Goal: Transaction & Acquisition: Book appointment/travel/reservation

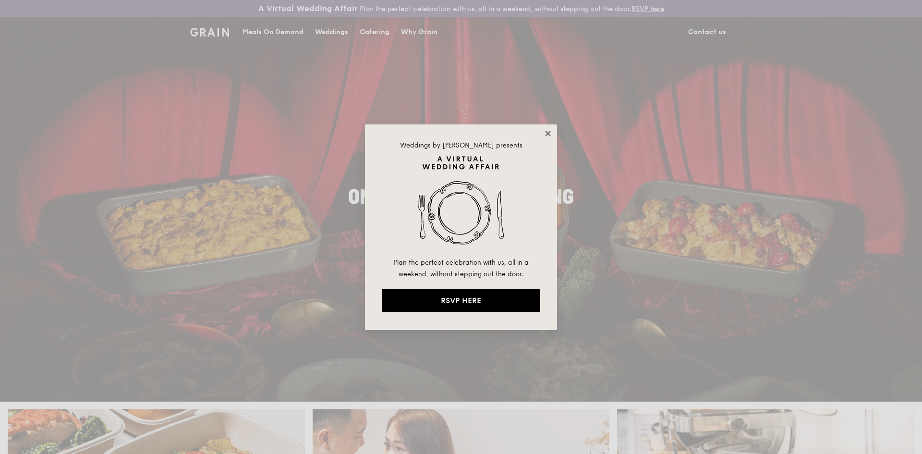
click at [551, 137] on icon at bounding box center [547, 133] width 9 height 9
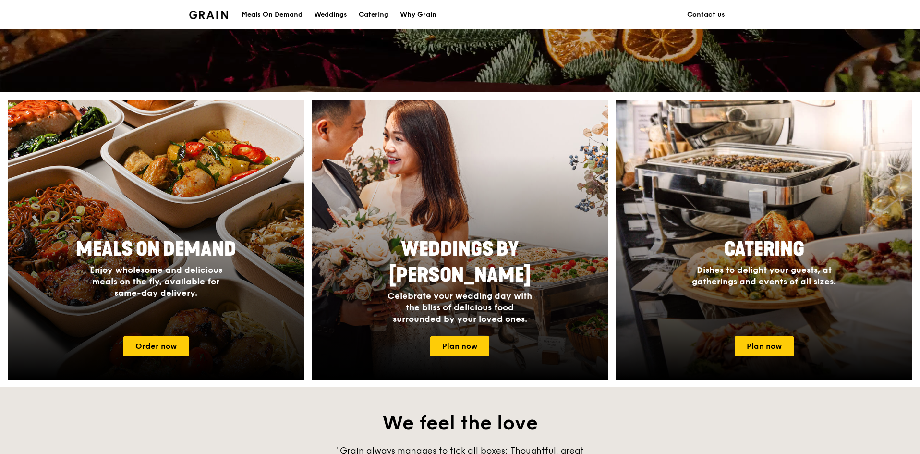
scroll to position [336, 0]
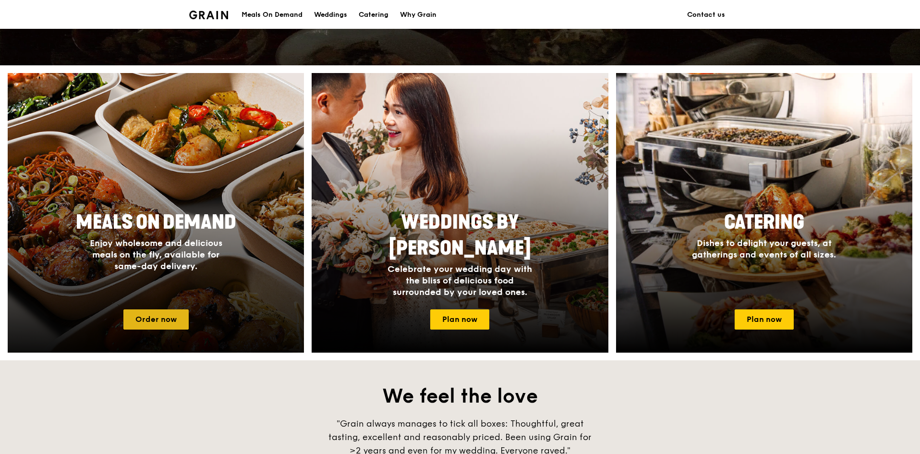
click at [179, 316] on link "Order now" at bounding box center [155, 319] width 65 height 20
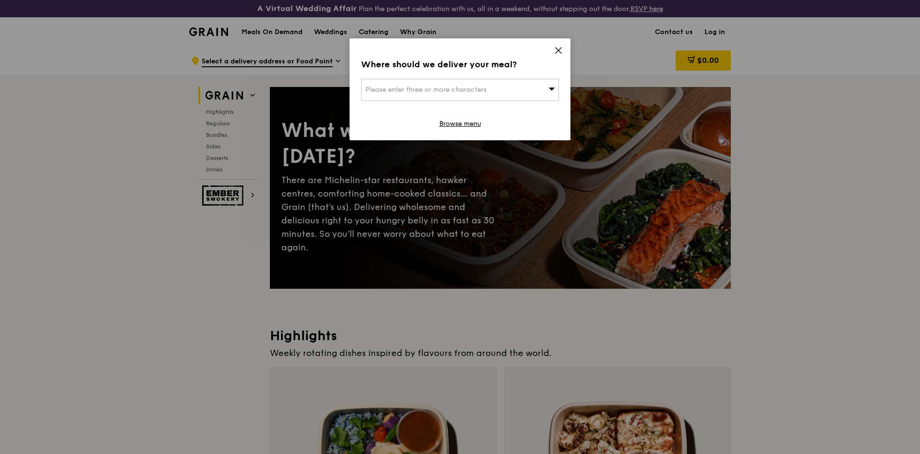
click at [555, 50] on icon at bounding box center [558, 50] width 9 height 9
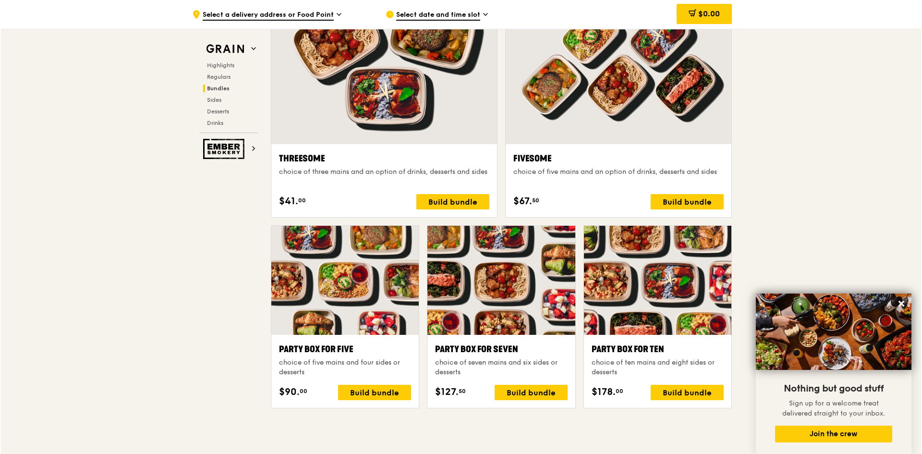
scroll to position [1824, 0]
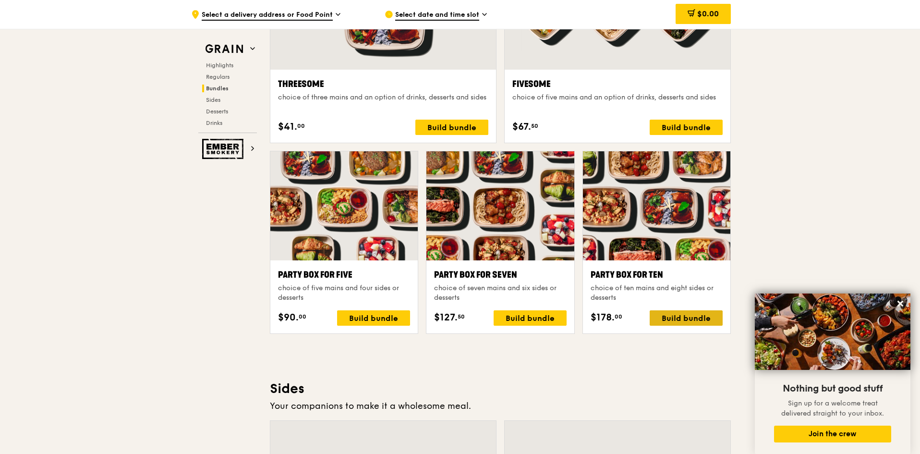
click at [707, 317] on div "Build bundle" at bounding box center [685, 317] width 73 height 15
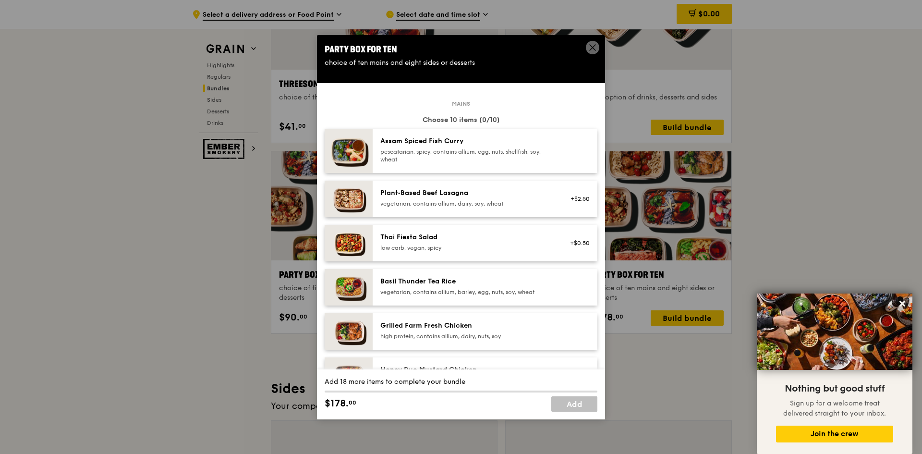
click at [410, 240] on div "Thai Fiesta Salad" at bounding box center [466, 237] width 172 height 10
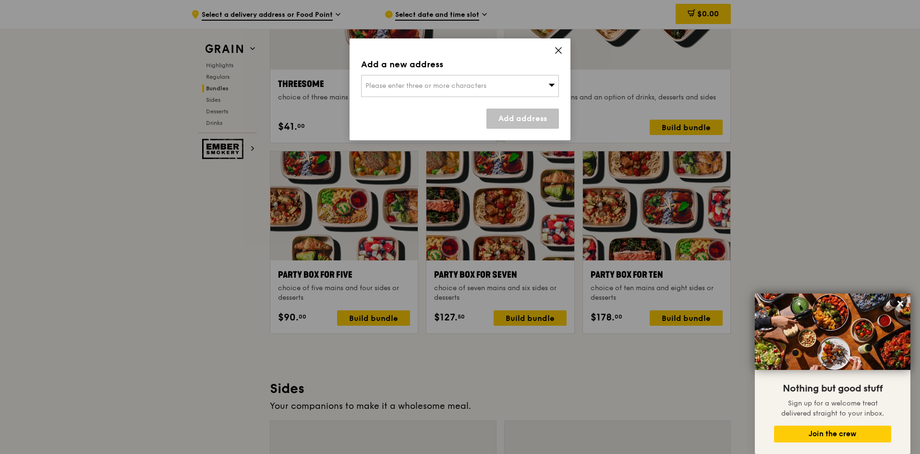
click at [555, 51] on div "Add a new address Please enter three or more characters Add address" at bounding box center [459, 89] width 221 height 102
click at [562, 49] on icon at bounding box center [558, 50] width 9 height 9
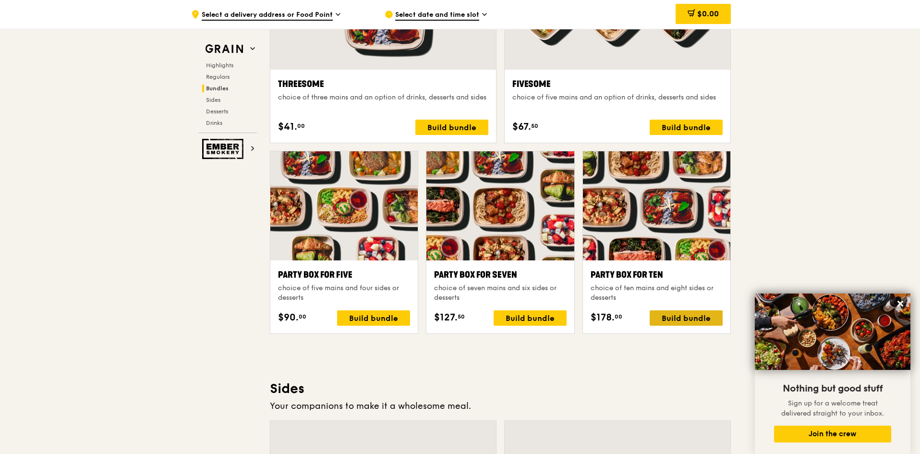
click at [706, 319] on div "Build bundle" at bounding box center [685, 317] width 73 height 15
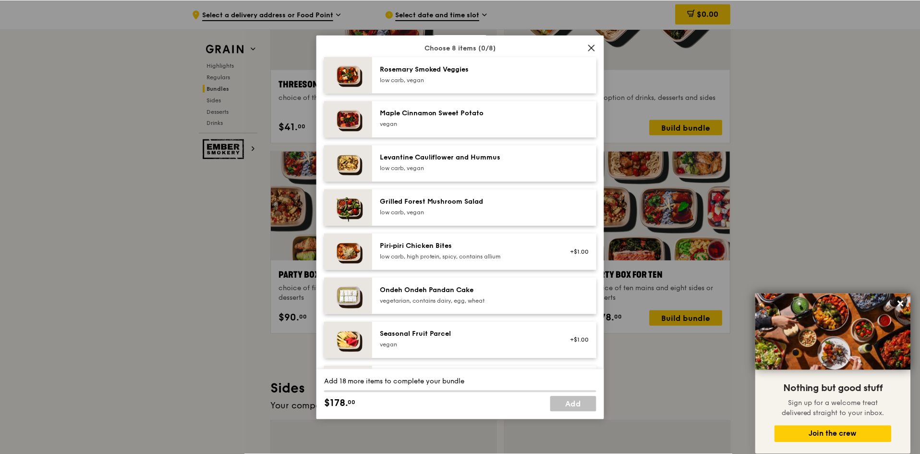
scroll to position [528, 0]
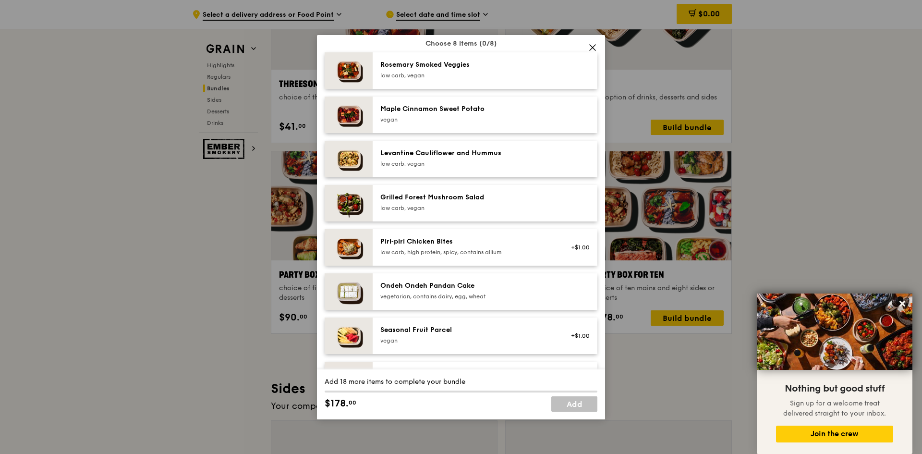
click at [587, 48] on span at bounding box center [592, 47] width 13 height 13
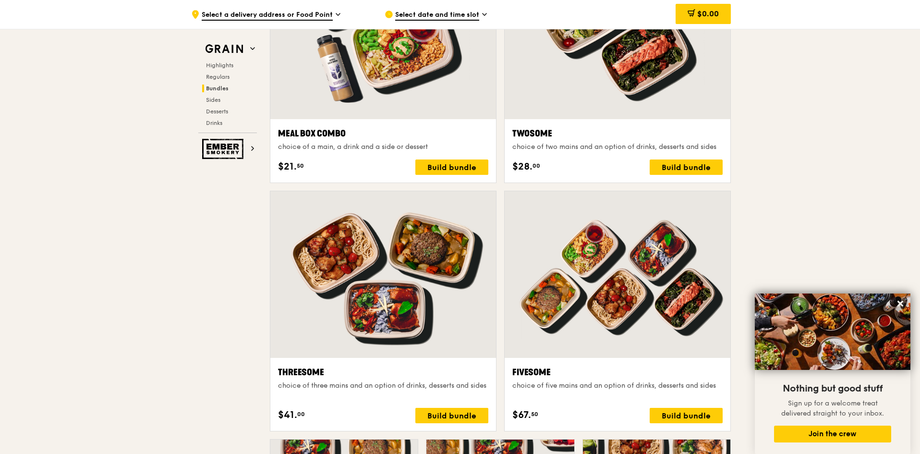
scroll to position [1344, 0]
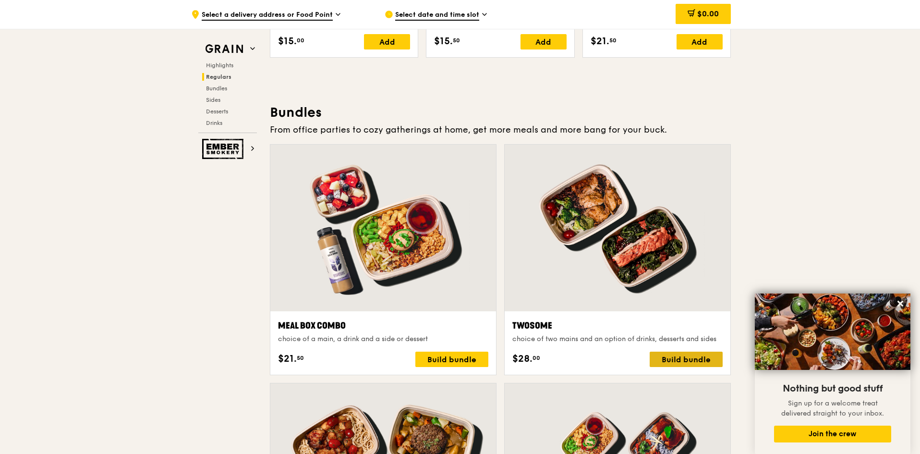
click at [682, 359] on div "Build bundle" at bounding box center [685, 358] width 73 height 15
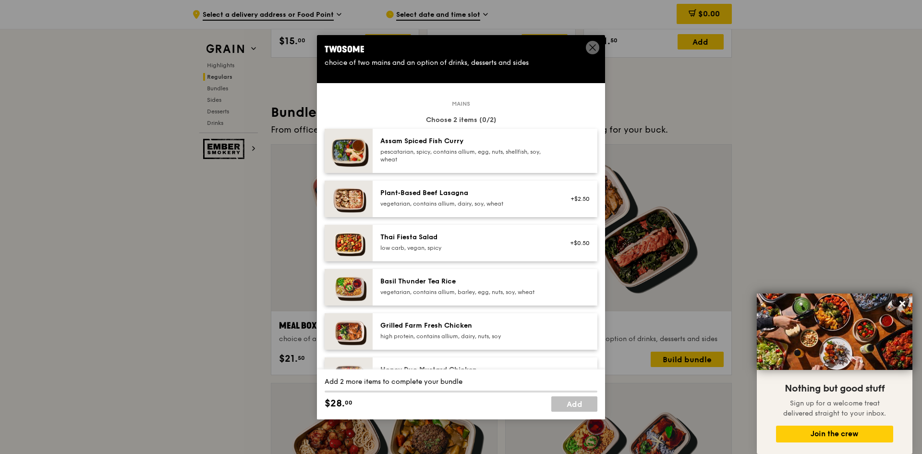
click at [593, 49] on icon at bounding box center [592, 47] width 9 height 9
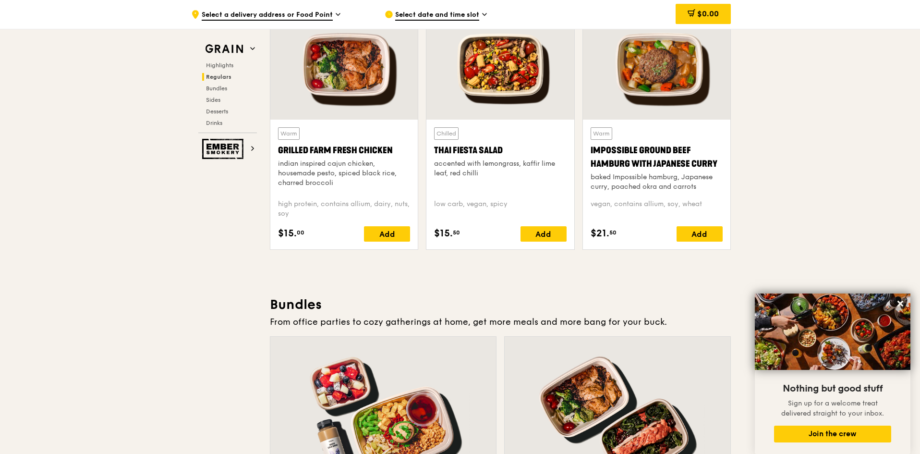
scroll to position [1056, 0]
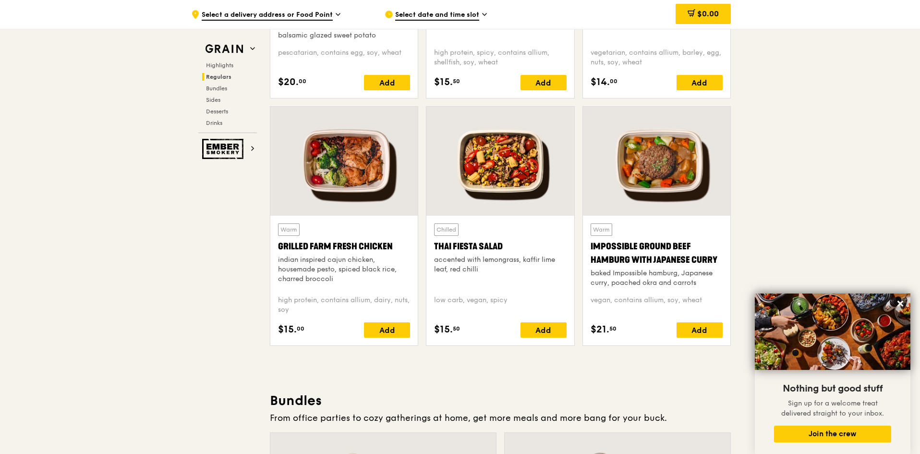
click at [511, 203] on div at bounding box center [499, 161] width 147 height 109
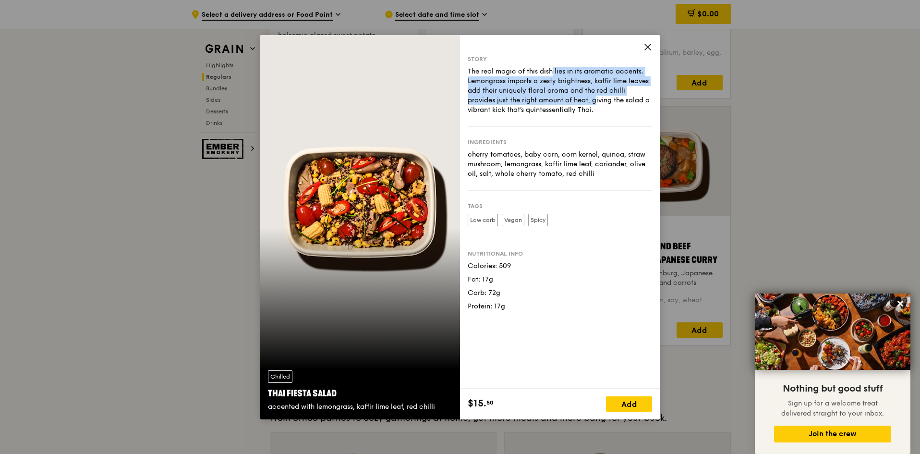
drag, startPoint x: 512, startPoint y: 69, endPoint x: 548, endPoint y: 104, distance: 50.2
click at [548, 104] on div "The real magic of this dish lies in its aromatic accents. Lemongrass imparts a …" at bounding box center [559, 91] width 184 height 48
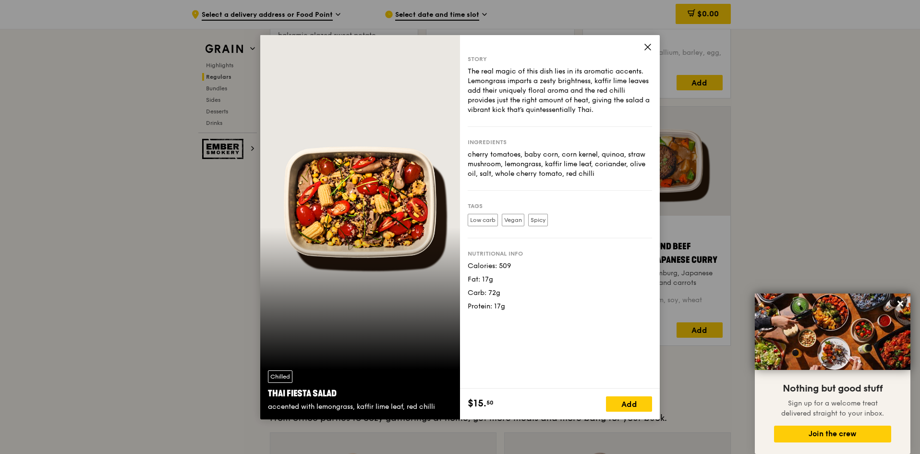
click at [555, 106] on div "The real magic of this dish lies in its aromatic accents. Lemongrass imparts a …" at bounding box center [559, 91] width 184 height 48
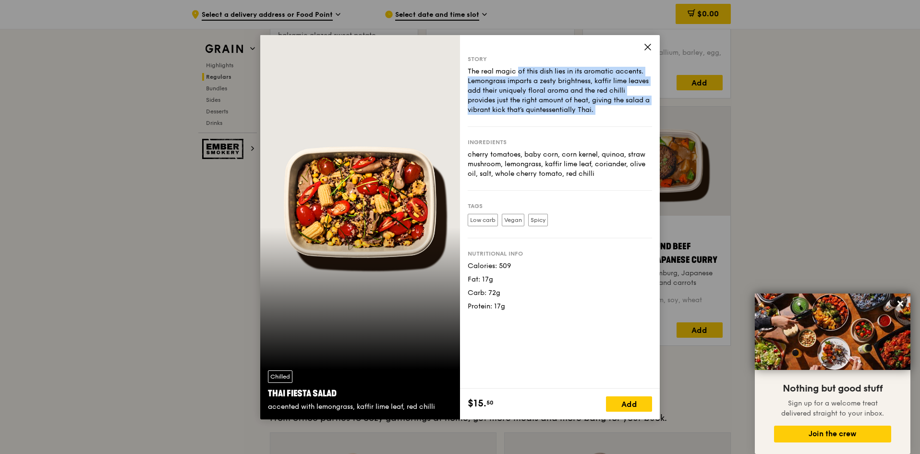
click at [555, 106] on div "The real magic of this dish lies in its aromatic accents. Lemongrass imparts a …" at bounding box center [559, 91] width 184 height 48
click at [559, 101] on div "The real magic of this dish lies in its aromatic accents. Lemongrass imparts a …" at bounding box center [559, 91] width 184 height 48
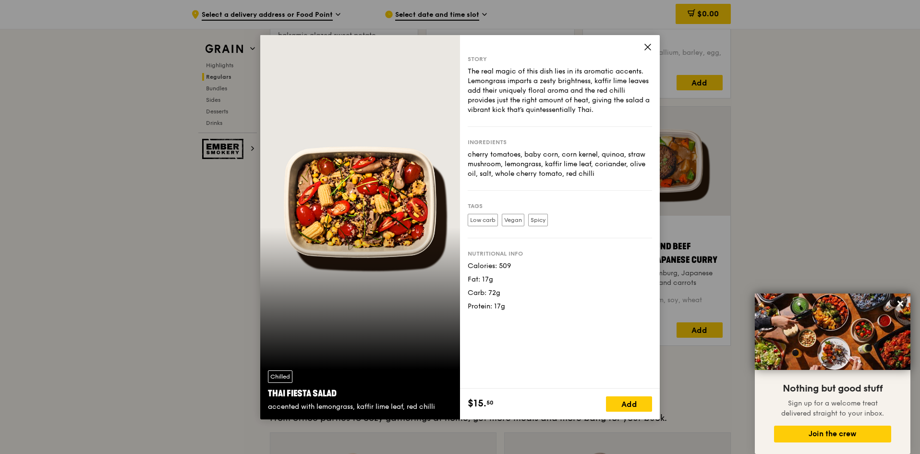
click at [654, 48] on div "Story The real magic of this dish lies in its aromatic accents. Lemongrass impa…" at bounding box center [560, 211] width 200 height 353
click at [644, 48] on icon at bounding box center [647, 47] width 9 height 9
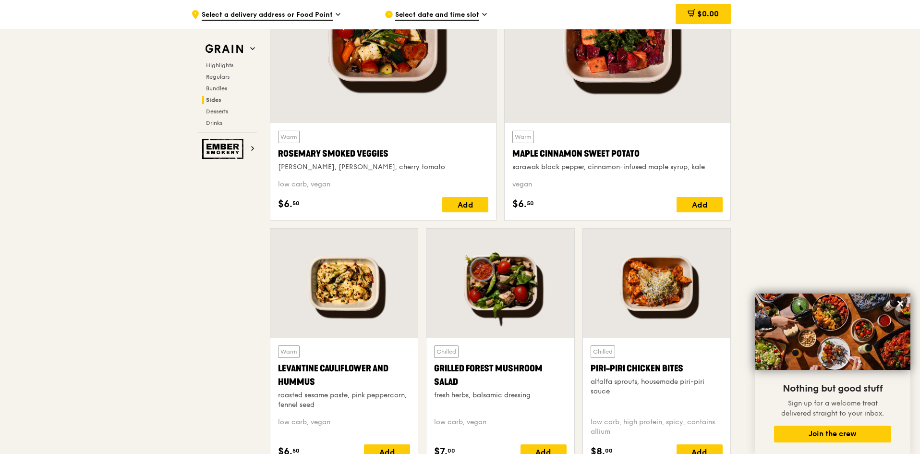
scroll to position [2304, 0]
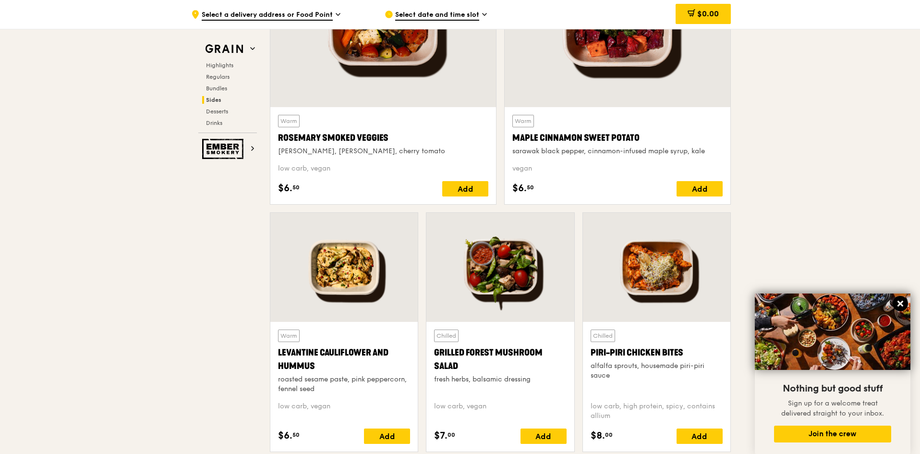
click at [899, 299] on icon at bounding box center [900, 303] width 9 height 9
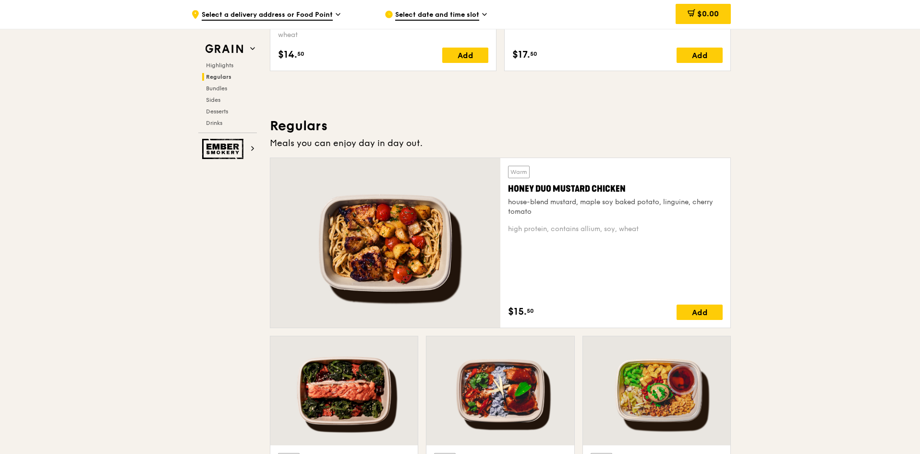
scroll to position [0, 0]
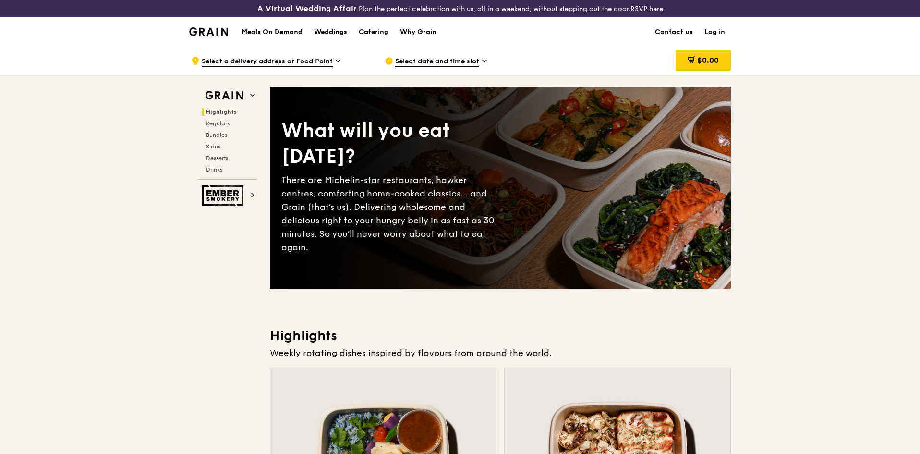
click at [371, 32] on div "Catering" at bounding box center [374, 32] width 30 height 29
click at [381, 31] on div "Catering" at bounding box center [374, 32] width 30 height 29
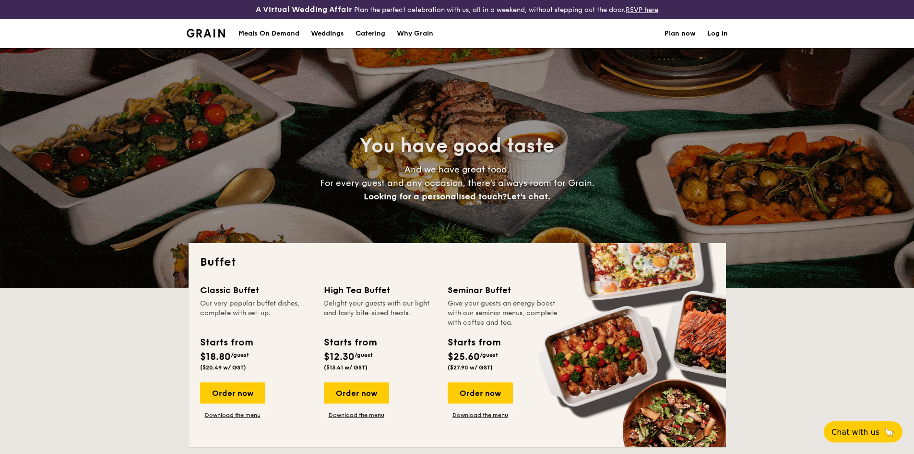
select select
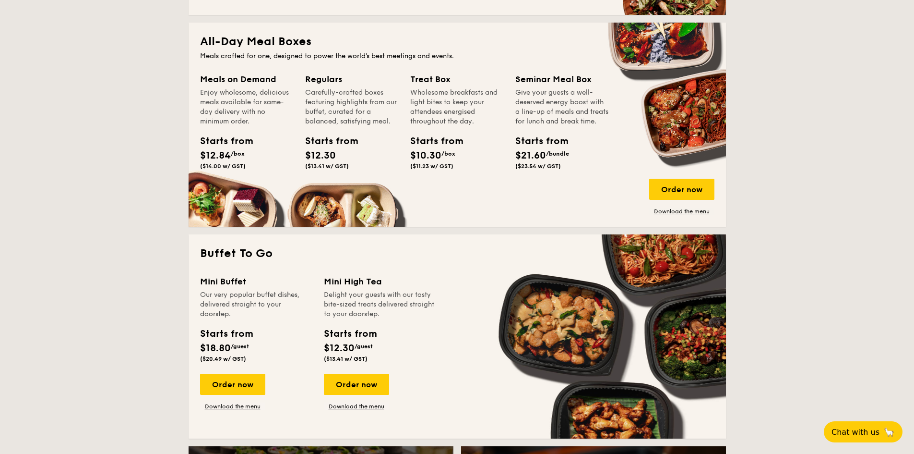
scroll to position [528, 0]
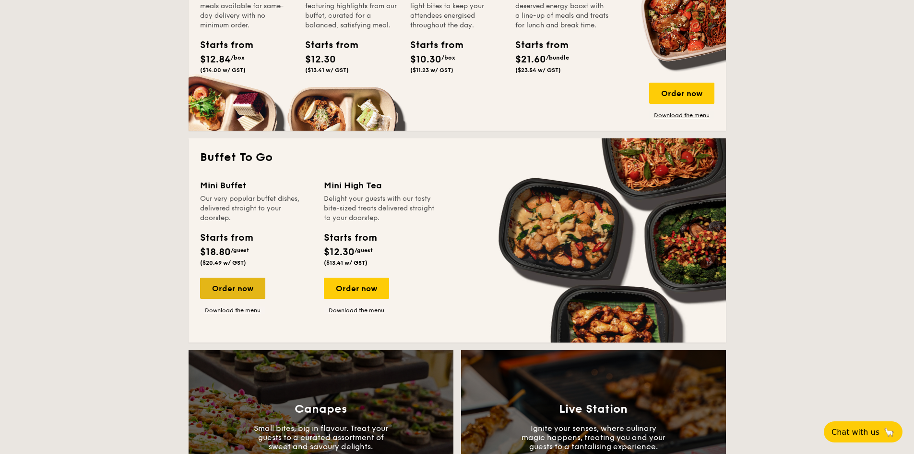
click at [249, 294] on div "Order now" at bounding box center [232, 287] width 65 height 21
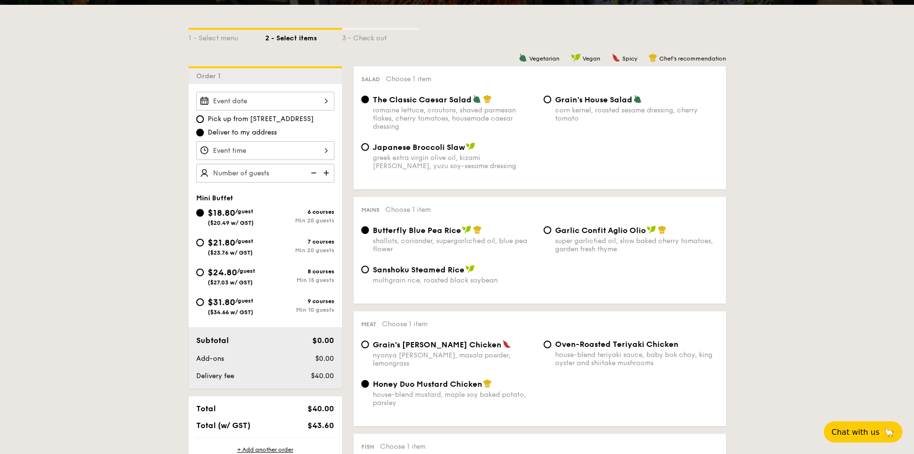
scroll to position [240, 0]
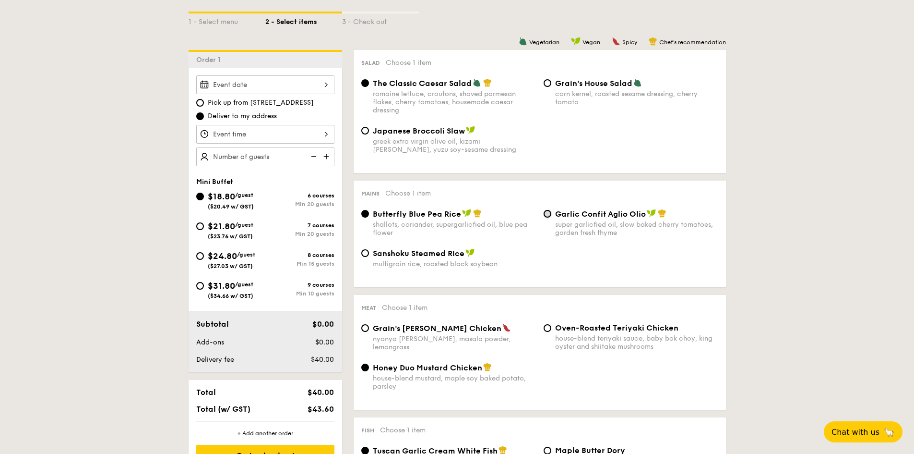
click at [549, 213] on input "Garlic Confit Aglio Olio super garlicfied oil, slow baked cherry tomatoes, gard…" at bounding box center [548, 214] width 8 height 8
radio input "true"
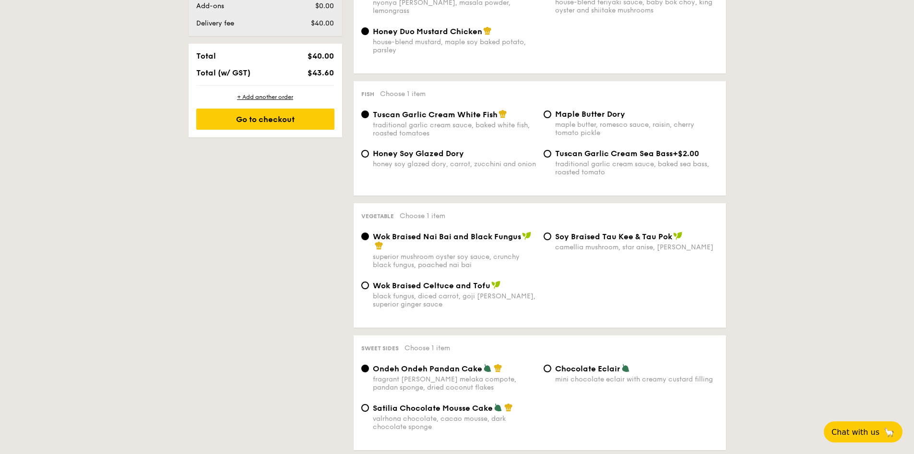
scroll to position [720, 0]
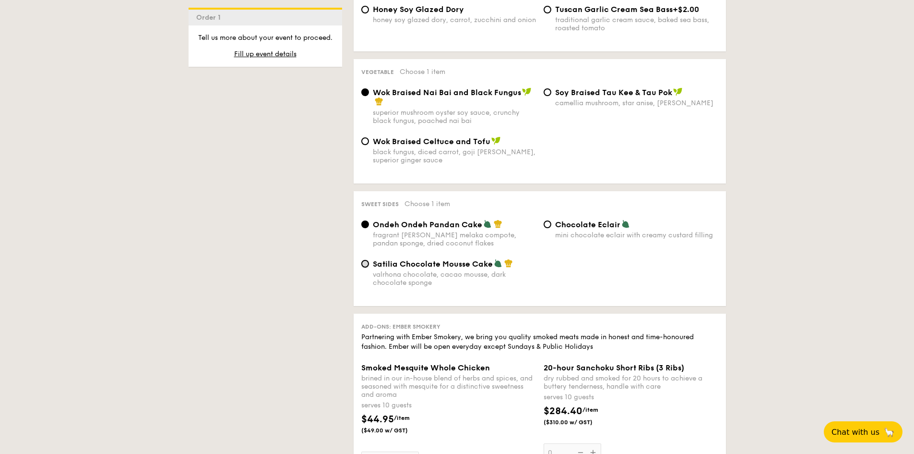
click at [365, 263] on input "Satilia Chocolate Mousse Cake valrhona chocolate, cacao mousse, dark chocolate …" at bounding box center [365, 264] width 8 height 8
radio input "true"
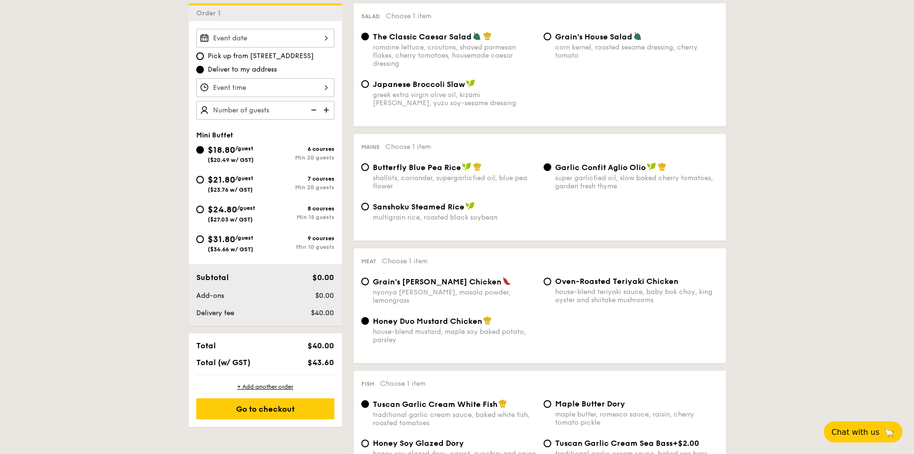
scroll to position [288, 0]
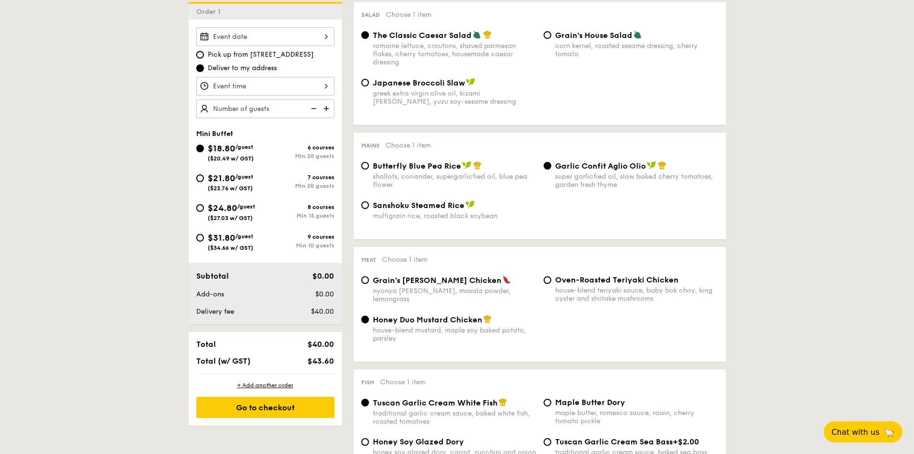
select select
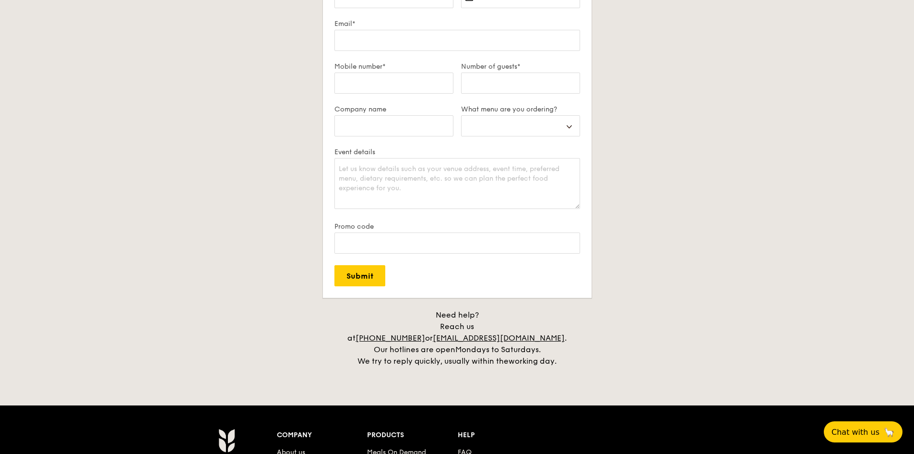
scroll to position [1686, 0]
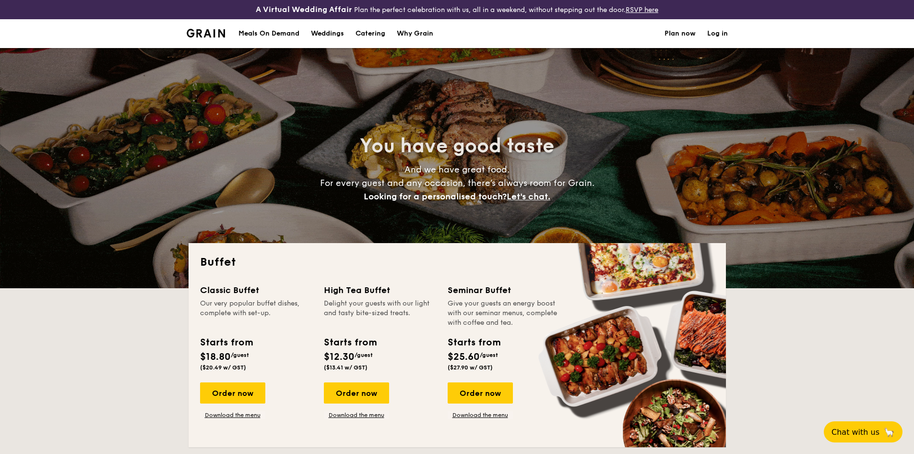
select select
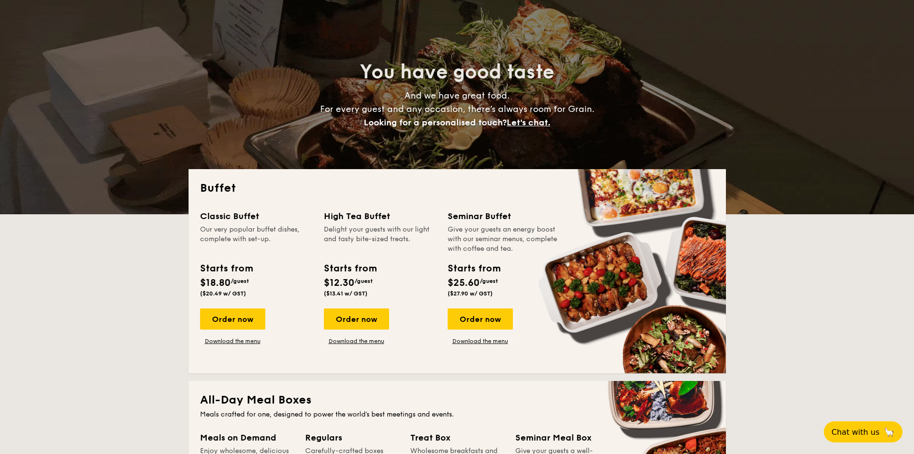
scroll to position [96, 0]
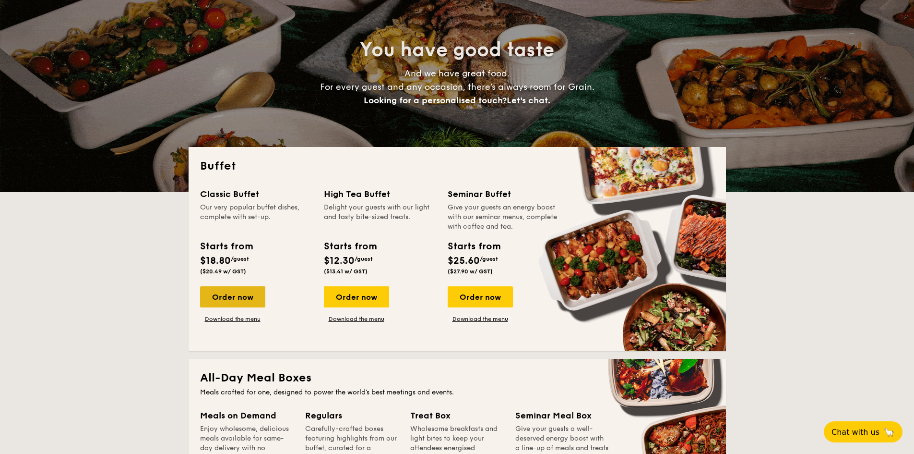
click at [232, 298] on div "Order now" at bounding box center [232, 296] width 65 height 21
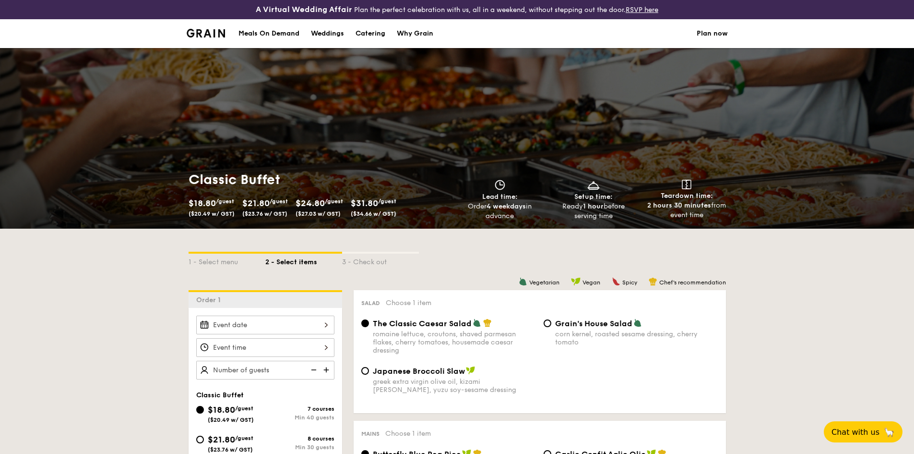
select select
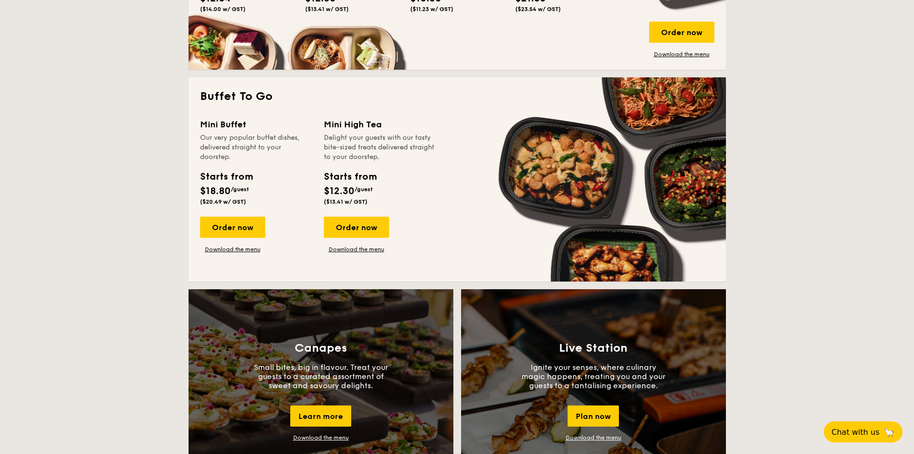
scroll to position [595, 0]
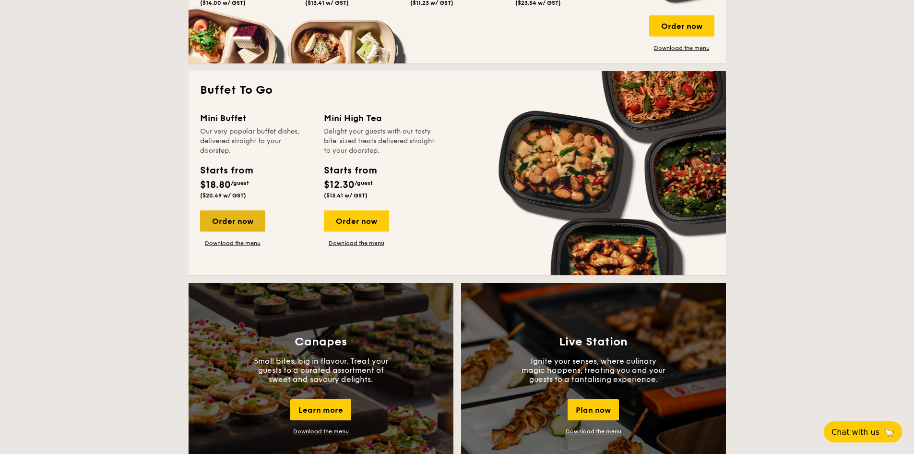
click at [246, 216] on div "Order now" at bounding box center [232, 220] width 65 height 21
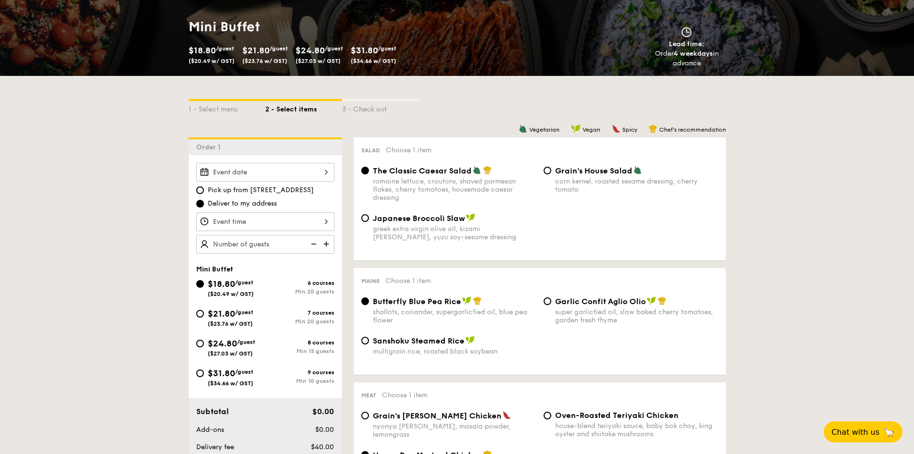
scroll to position [192, 0]
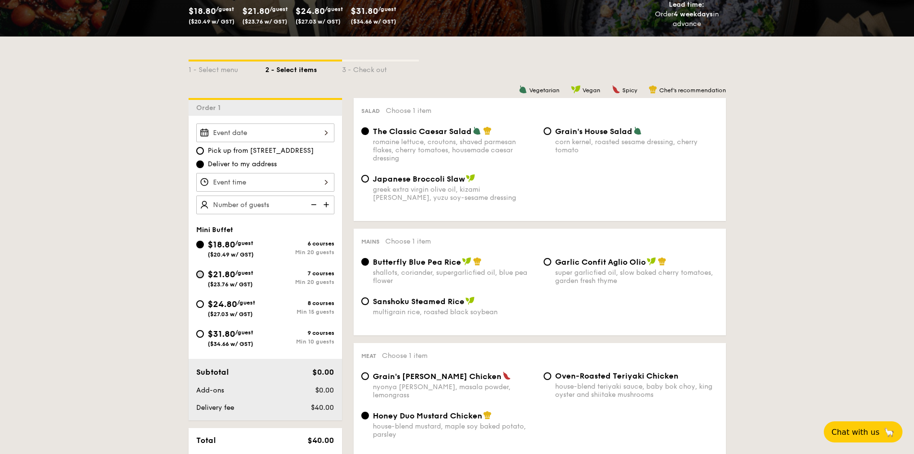
click at [196, 275] on input "$21.80 /guest ($23.76 w/ GST) 7 courses Min 20 guests" at bounding box center [200, 274] width 8 height 8
radio input "true"
radio input "false"
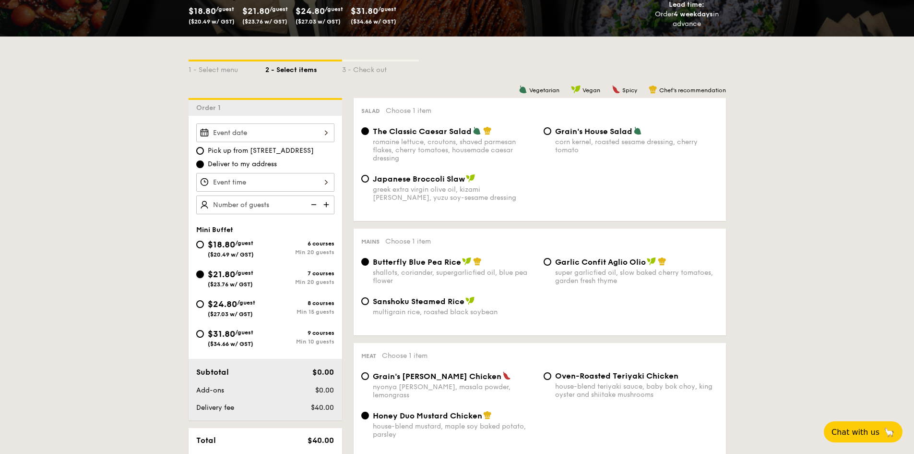
radio input "true"
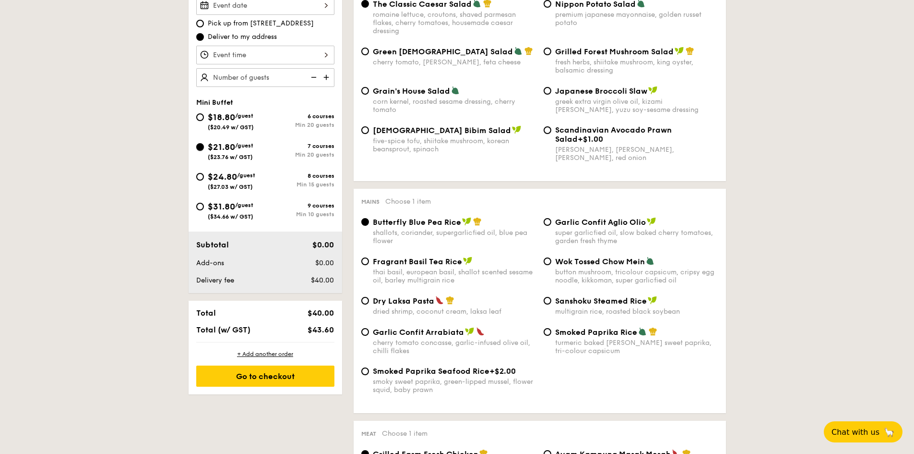
scroll to position [336, 0]
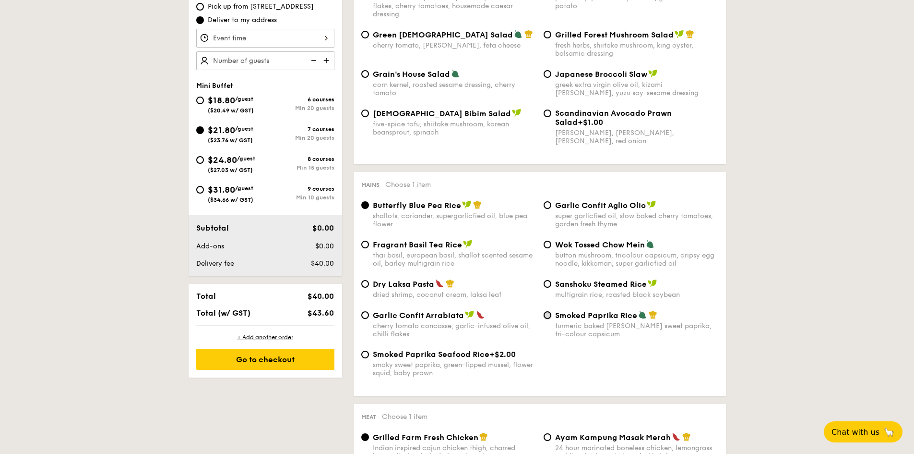
click at [546, 315] on input "Smoked Paprika Rice turmeric baked rice, smokey sweet paprika, tri-colour capsi…" at bounding box center [548, 315] width 8 height 8
radio input "true"
click at [363, 286] on input "Dry Laksa Pasta dried shrimp, coconut cream, laksa leaf" at bounding box center [365, 284] width 8 height 8
radio input "true"
click at [366, 313] on input "Garlic Confit Arrabiata cherry tomato concasse, garlic-infused olive oil, chill…" at bounding box center [365, 315] width 8 height 8
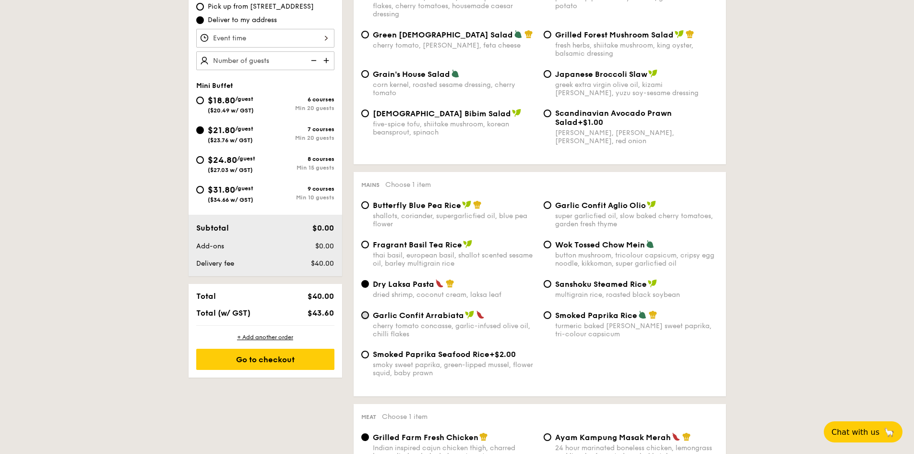
radio input "true"
click at [551, 208] on div "Garlic Confit Aglio Olio super garlicfied oil, slow baked cherry tomatoes, gard…" at bounding box center [631, 214] width 182 height 28
click at [551, 205] on input "Garlic Confit Aglio Olio super garlicfied oil, slow baked cherry tomatoes, gard…" at bounding box center [548, 205] width 8 height 8
radio input "true"
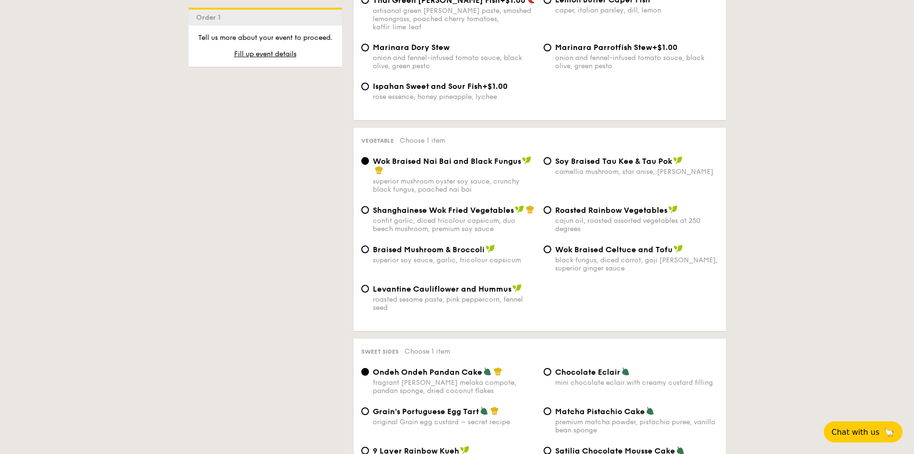
scroll to position [1152, 0]
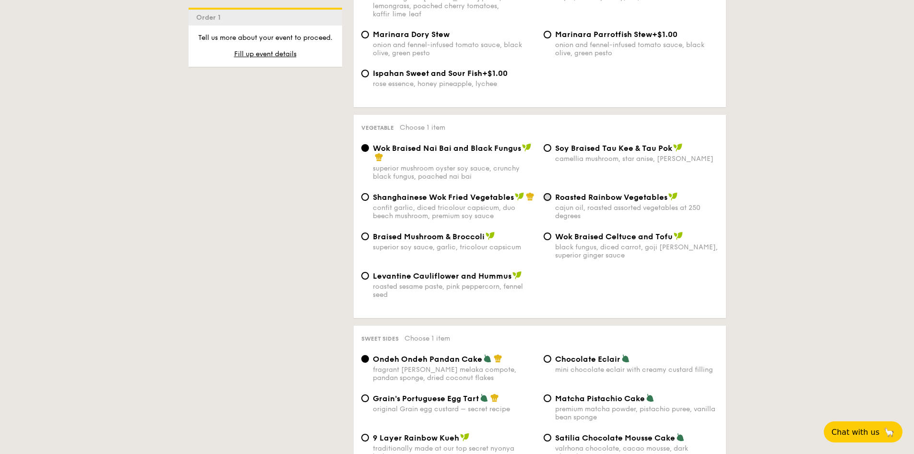
click at [548, 193] on input "Roasted Rainbow Vegetables cajun oil, roasted assorted vegetables at 250 degrees" at bounding box center [548, 197] width 8 height 8
radio input "true"
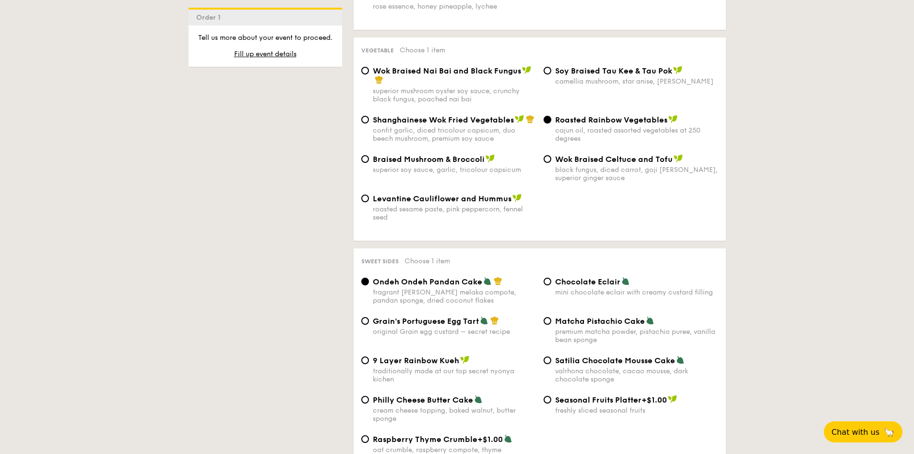
scroll to position [1248, 0]
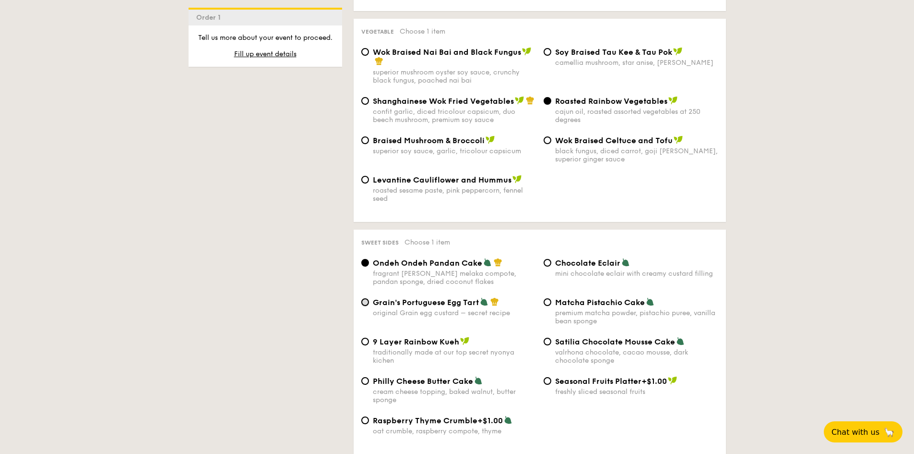
click at [364, 298] on input "Grain's Portuguese Egg Tart original Grain egg custard – secret recipe" at bounding box center [365, 302] width 8 height 8
radio input "true"
click at [547, 298] on input "Matcha Pistachio Cake premium matcha powder, pistachio puree, vanilla bean spon…" at bounding box center [548, 302] width 8 height 8
radio input "true"
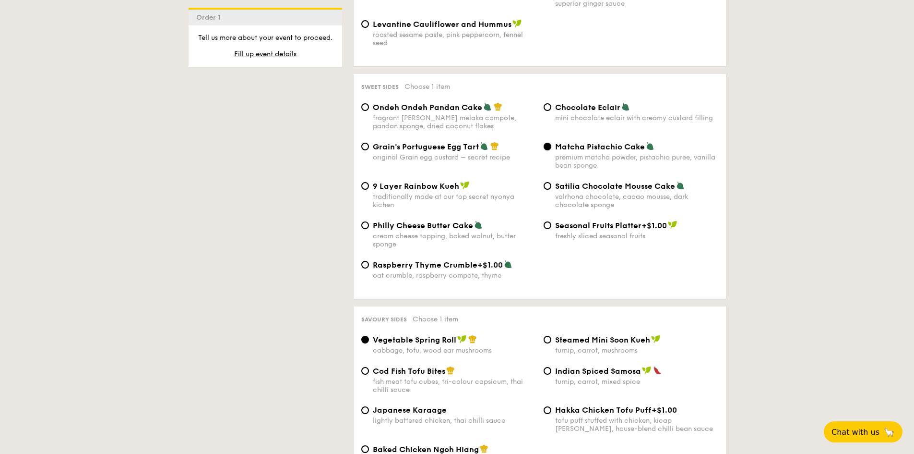
scroll to position [1488, 0]
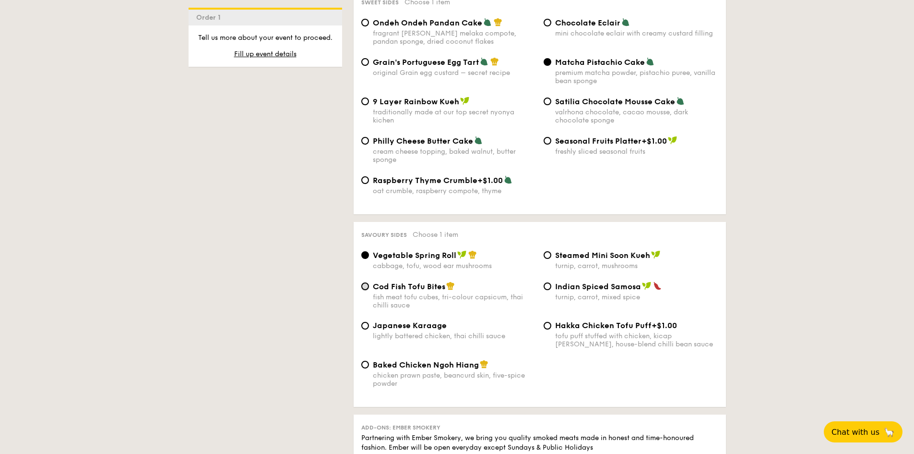
click at [368, 282] on input "Cod Fish Tofu Bites fish meat tofu cubes, tri-colour capsicum, thai chilli sauce" at bounding box center [365, 286] width 8 height 8
radio input "true"
click at [547, 282] on input "Indian Spiced Samosa turnip, carrot, mixed spice" at bounding box center [548, 286] width 8 height 8
radio input "true"
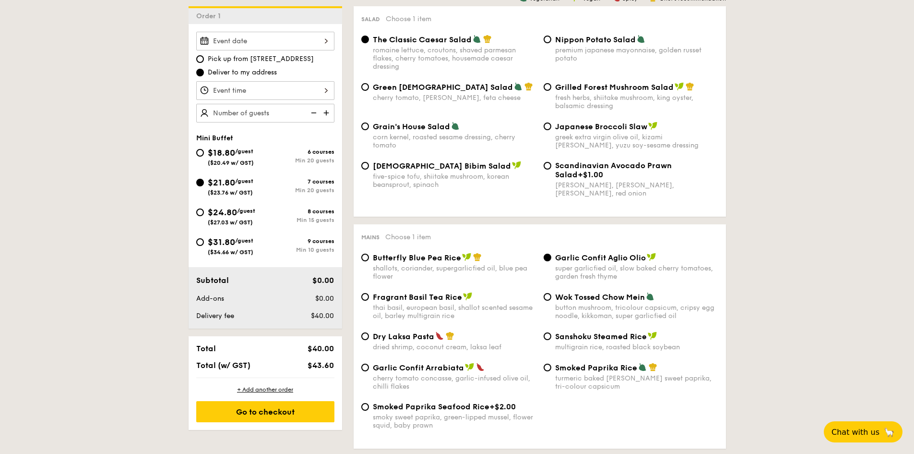
scroll to position [288, 0]
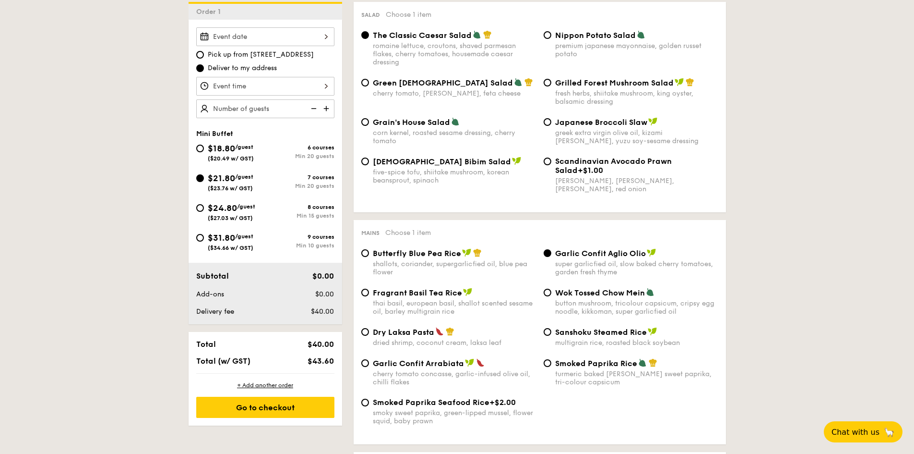
click at [328, 105] on img at bounding box center [327, 108] width 14 height 18
type input "20 guests"
